Goal: Information Seeking & Learning: Learn about a topic

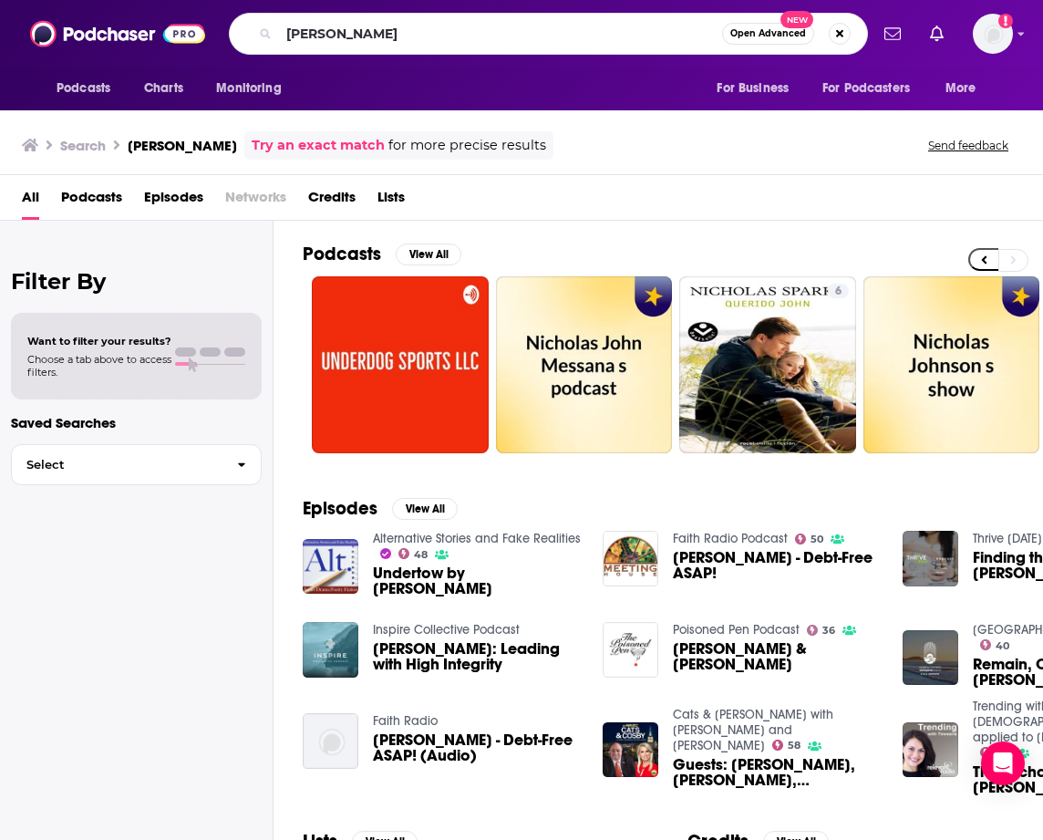
scroll to position [0, 899]
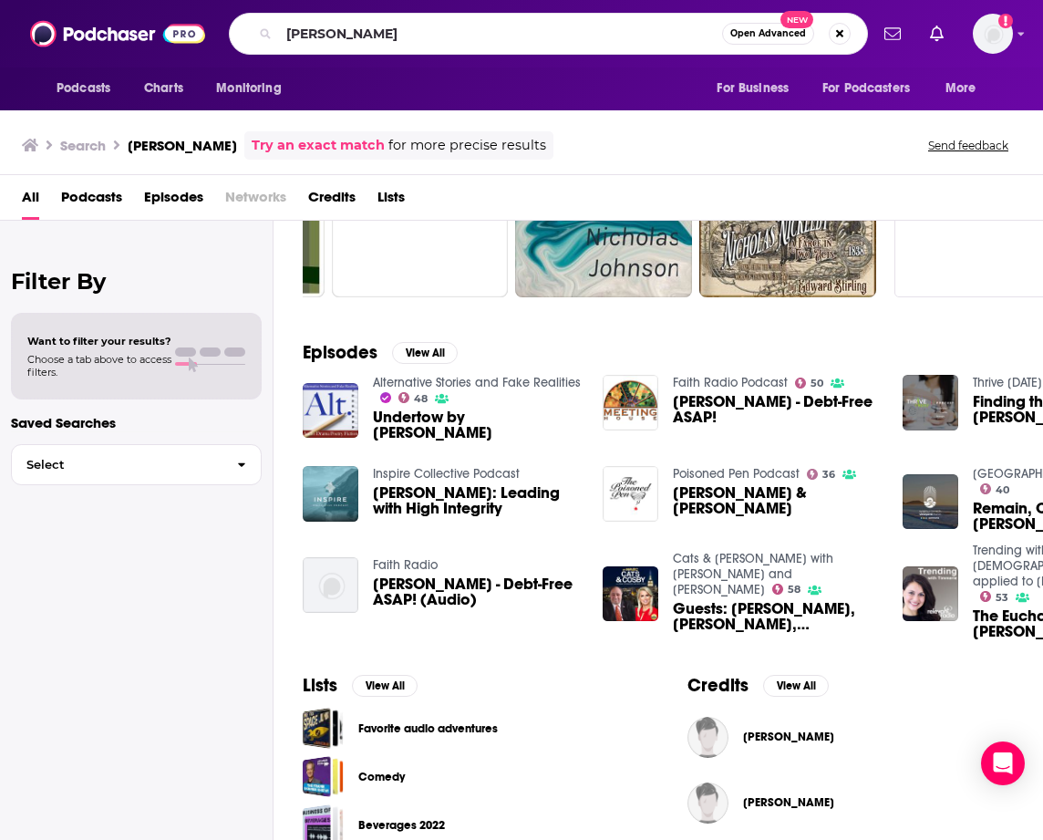
click at [261, 33] on div "[PERSON_NAME] Open Advanced New" at bounding box center [548, 34] width 639 height 42
type input "transformingcenter"
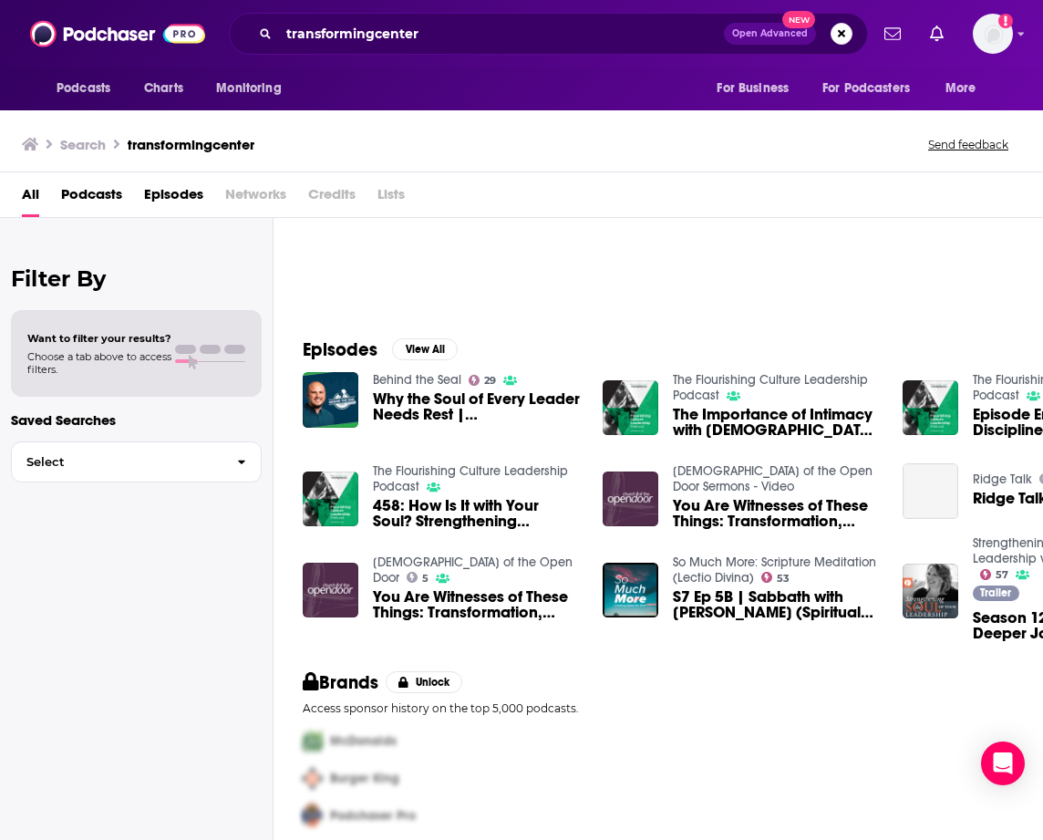
scroll to position [171, 0]
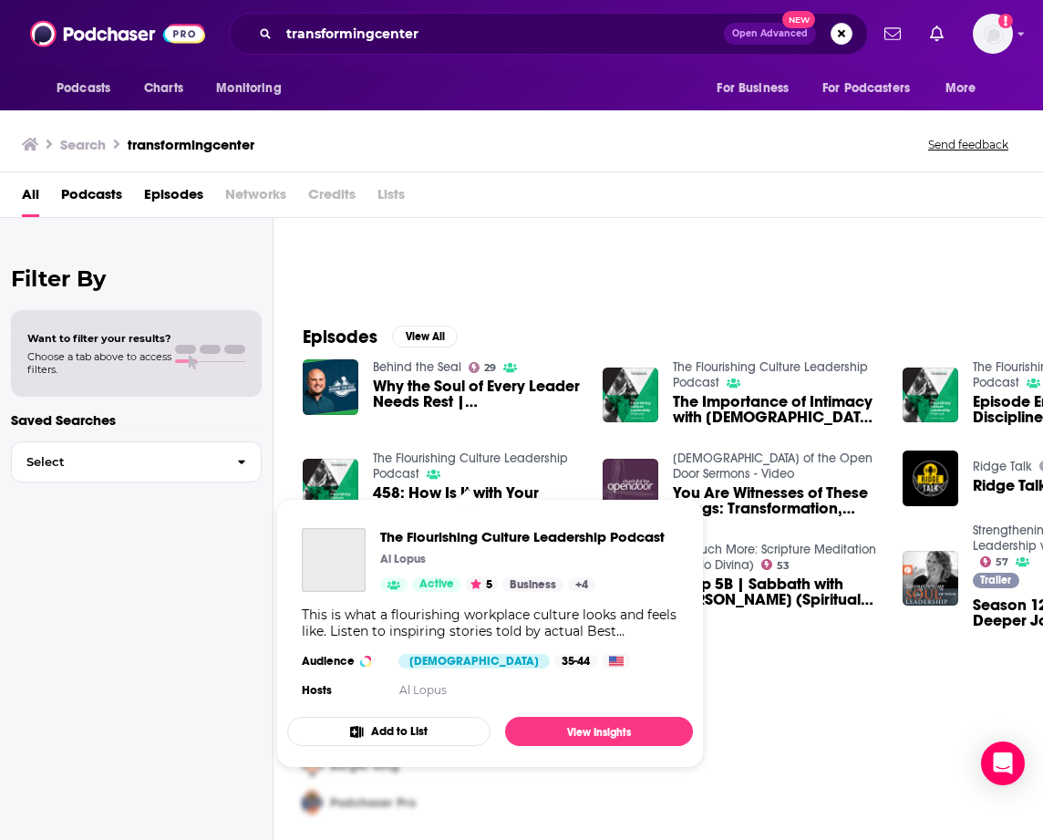
click at [386, 463] on link "The Flourishing Culture Leadership Podcast" at bounding box center [470, 466] width 195 height 31
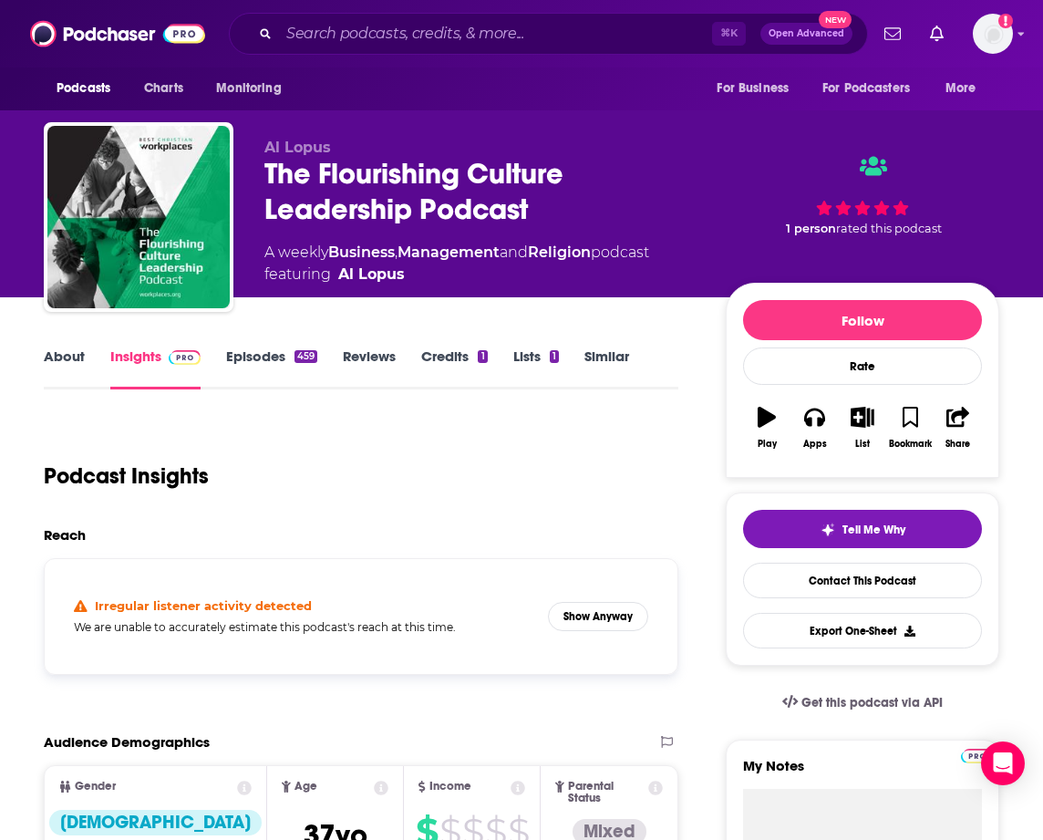
click at [272, 356] on link "Episodes 459" at bounding box center [271, 369] width 91 height 42
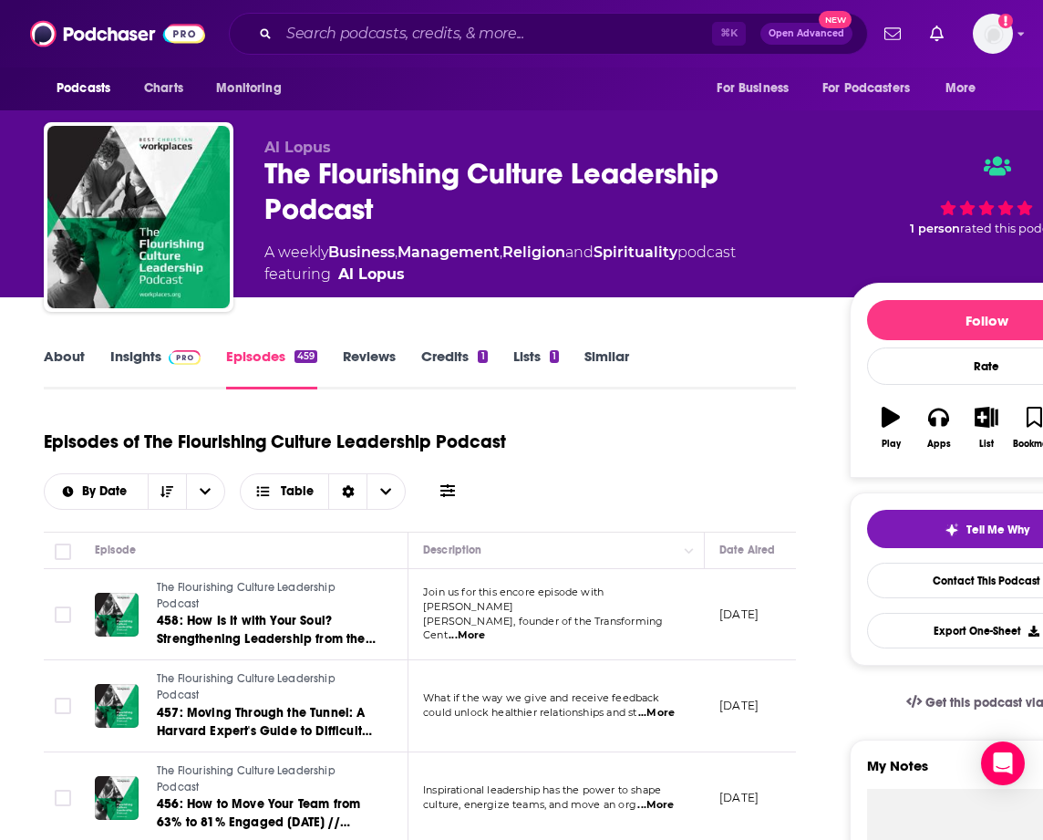
click at [140, 354] on link "Insights" at bounding box center [155, 369] width 90 height 42
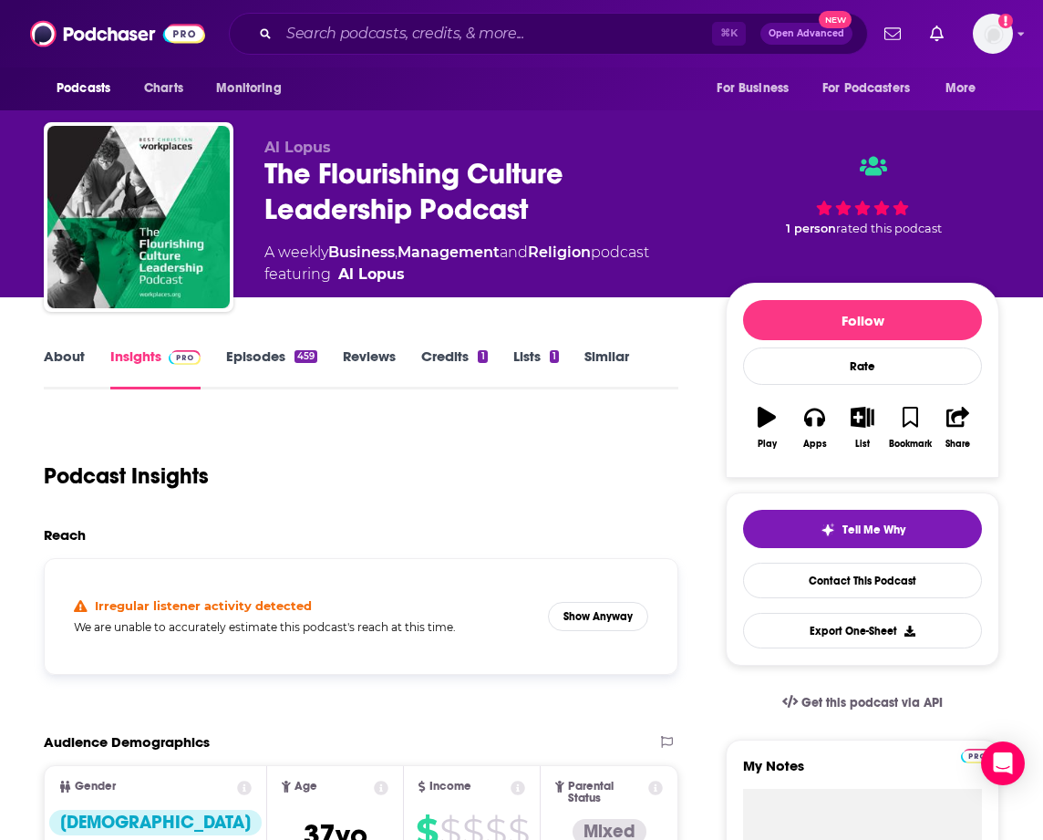
click at [246, 360] on link "Episodes 459" at bounding box center [271, 369] width 91 height 42
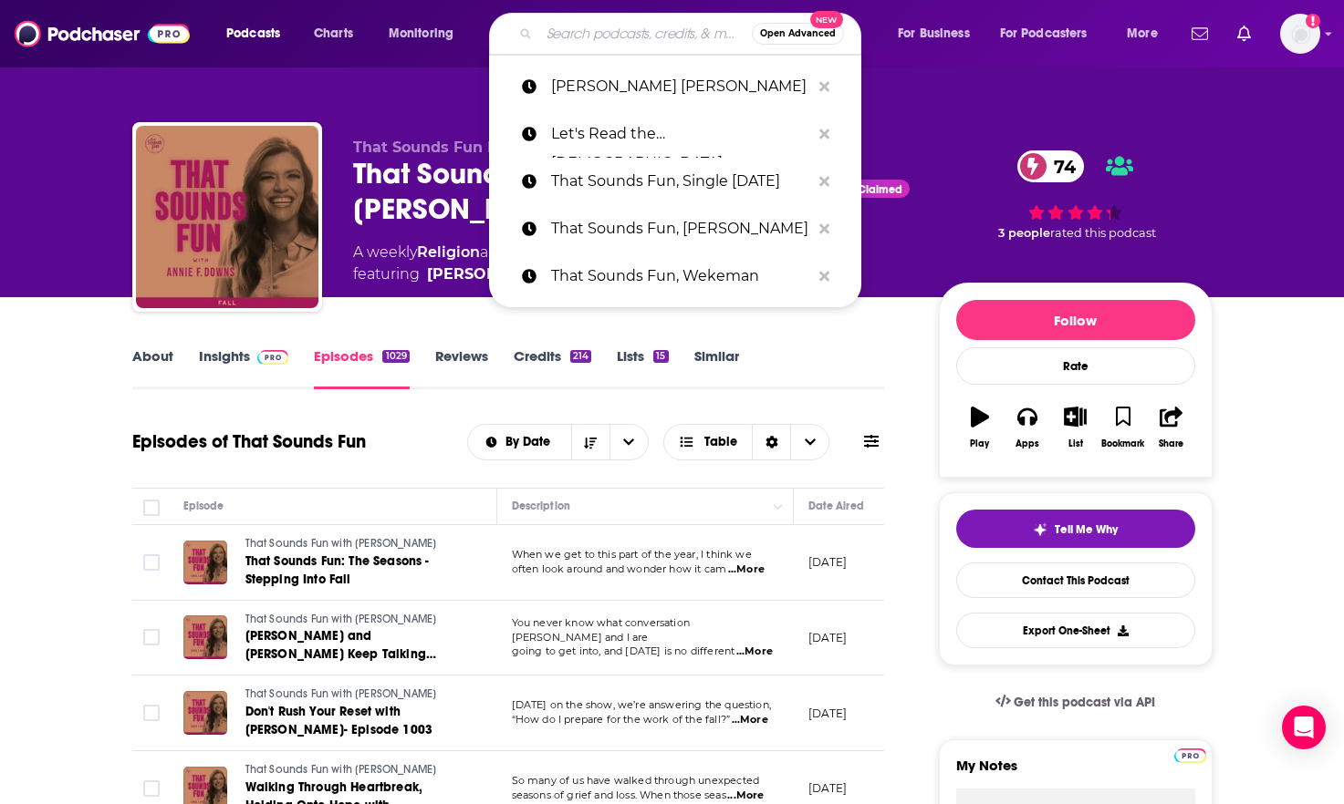
click at [648, 32] on input "Search podcasts, credits, & more..." at bounding box center [645, 33] width 213 height 29
click at [415, 118] on div "That Sounds Fun Network • That Sounds Fun Network That Sounds Fun with [PERSON_…" at bounding box center [672, 198] width 1107 height 197
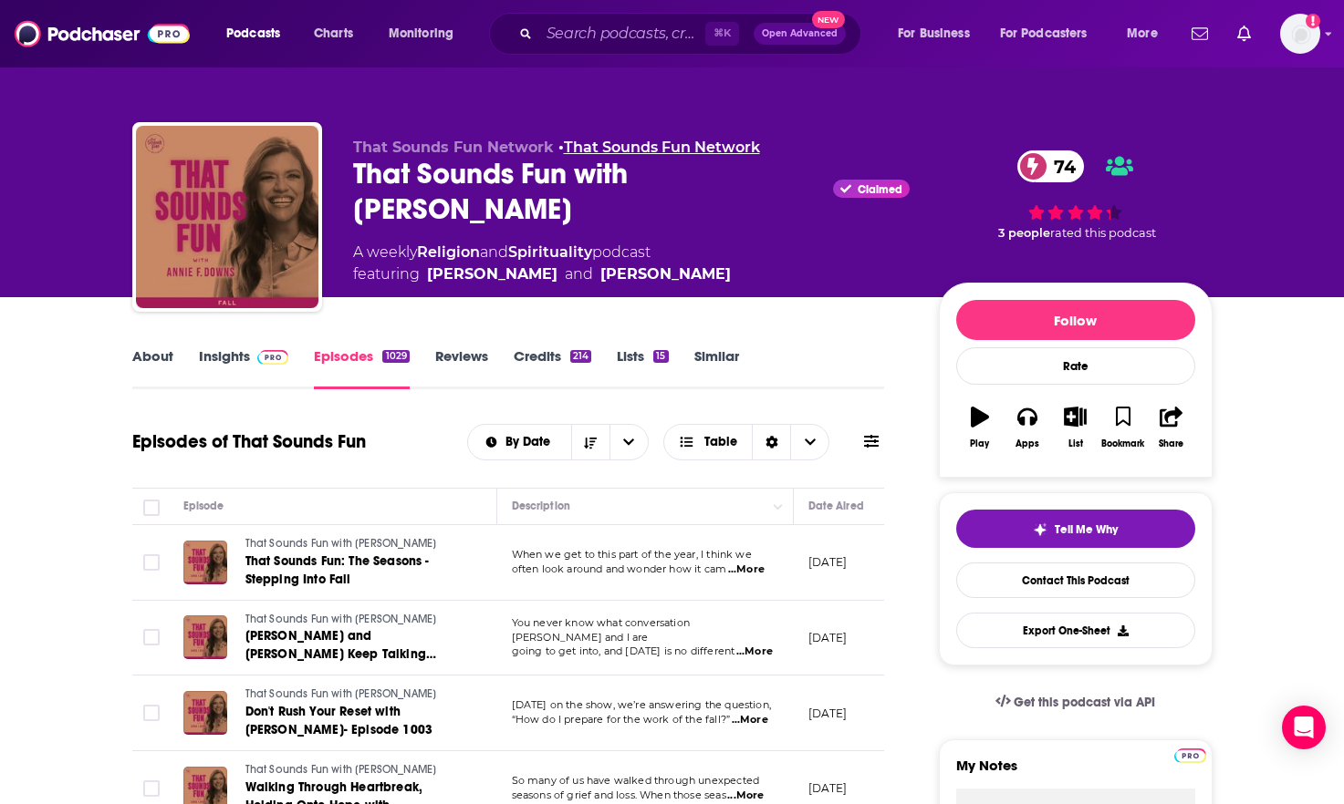
click at [624, 149] on link "That Sounds Fun Network" at bounding box center [662, 147] width 196 height 17
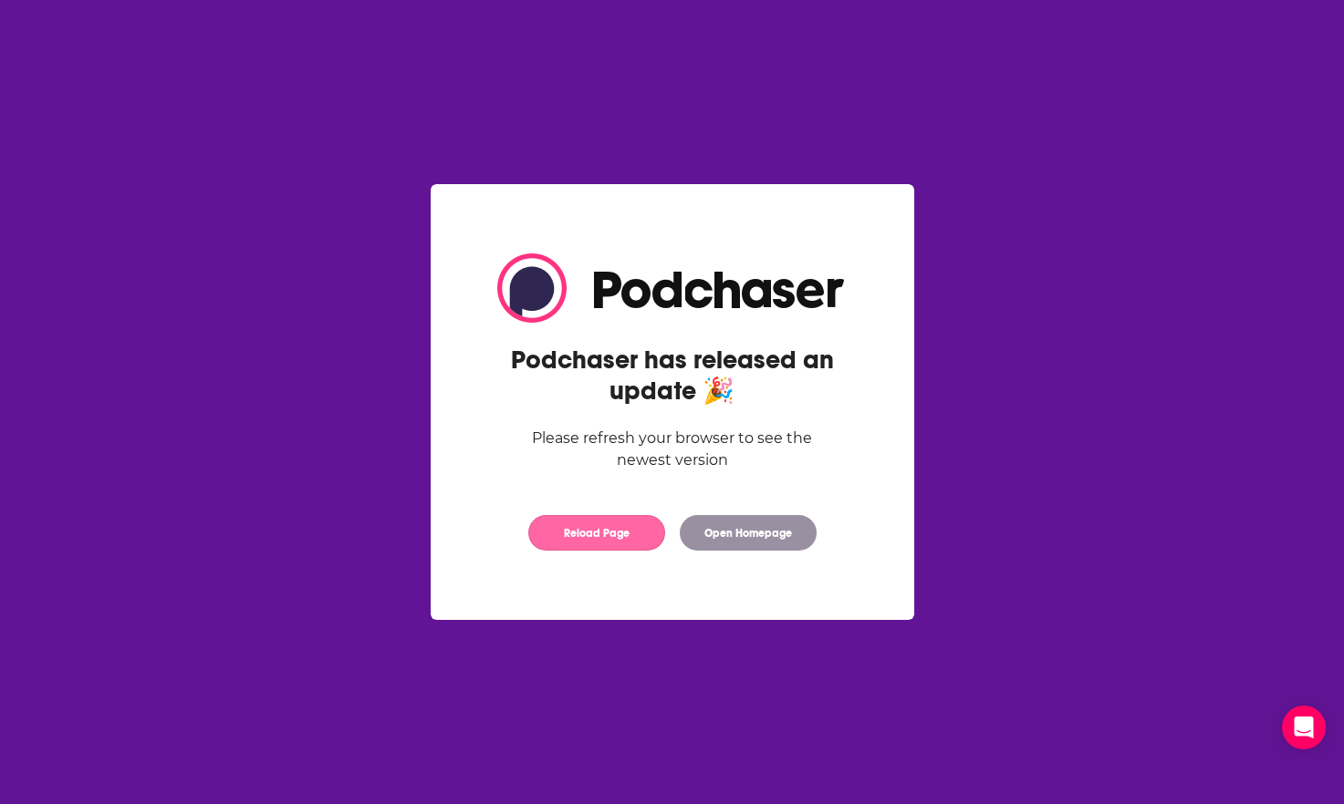
click at [584, 515] on button "Reload Page" at bounding box center [596, 533] width 137 height 36
